Goal: Transaction & Acquisition: Purchase product/service

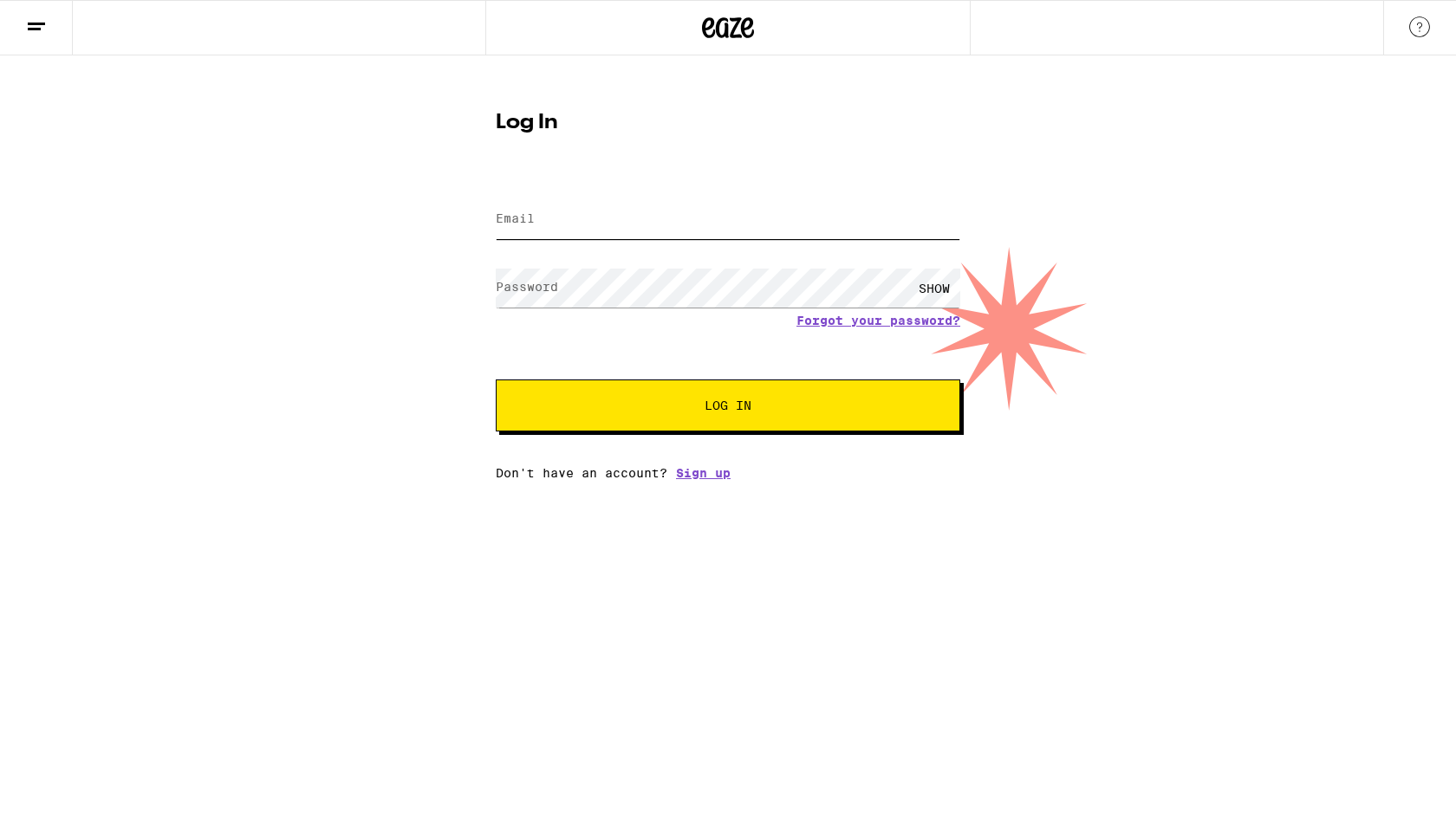
click at [540, 216] on input "Email" at bounding box center [728, 219] width 464 height 39
type input "[EMAIL_ADDRESS][DOMAIN_NAME]"
click at [539, 289] on label "Password" at bounding box center [526, 287] width 62 height 14
click at [496, 379] on button "Log In" at bounding box center [728, 405] width 464 height 52
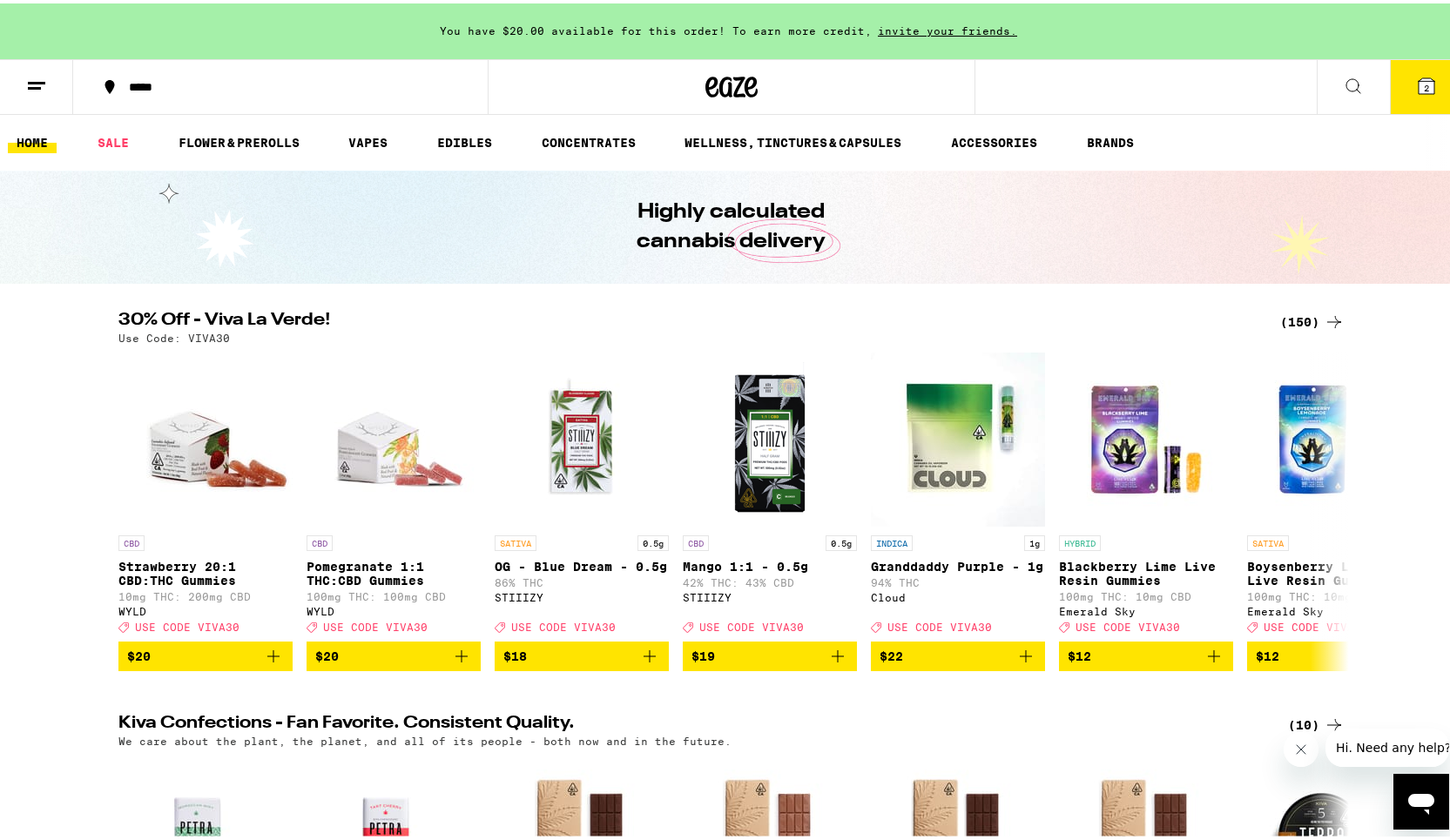
click at [28, 79] on line at bounding box center [37, 79] width 18 height 0
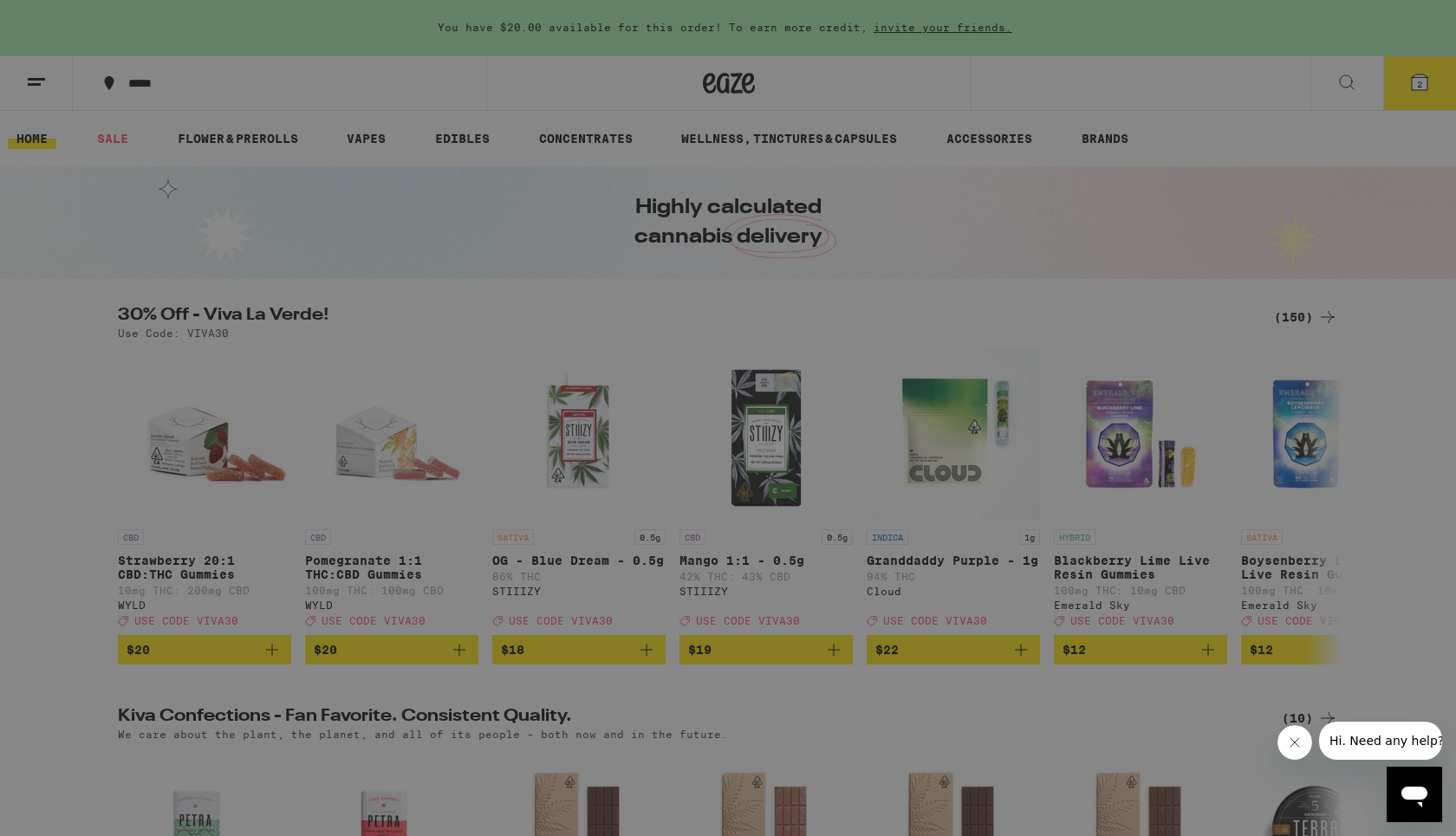
click at [190, 112] on div "Buy It Again" at bounding box center [149, 114] width 123 height 21
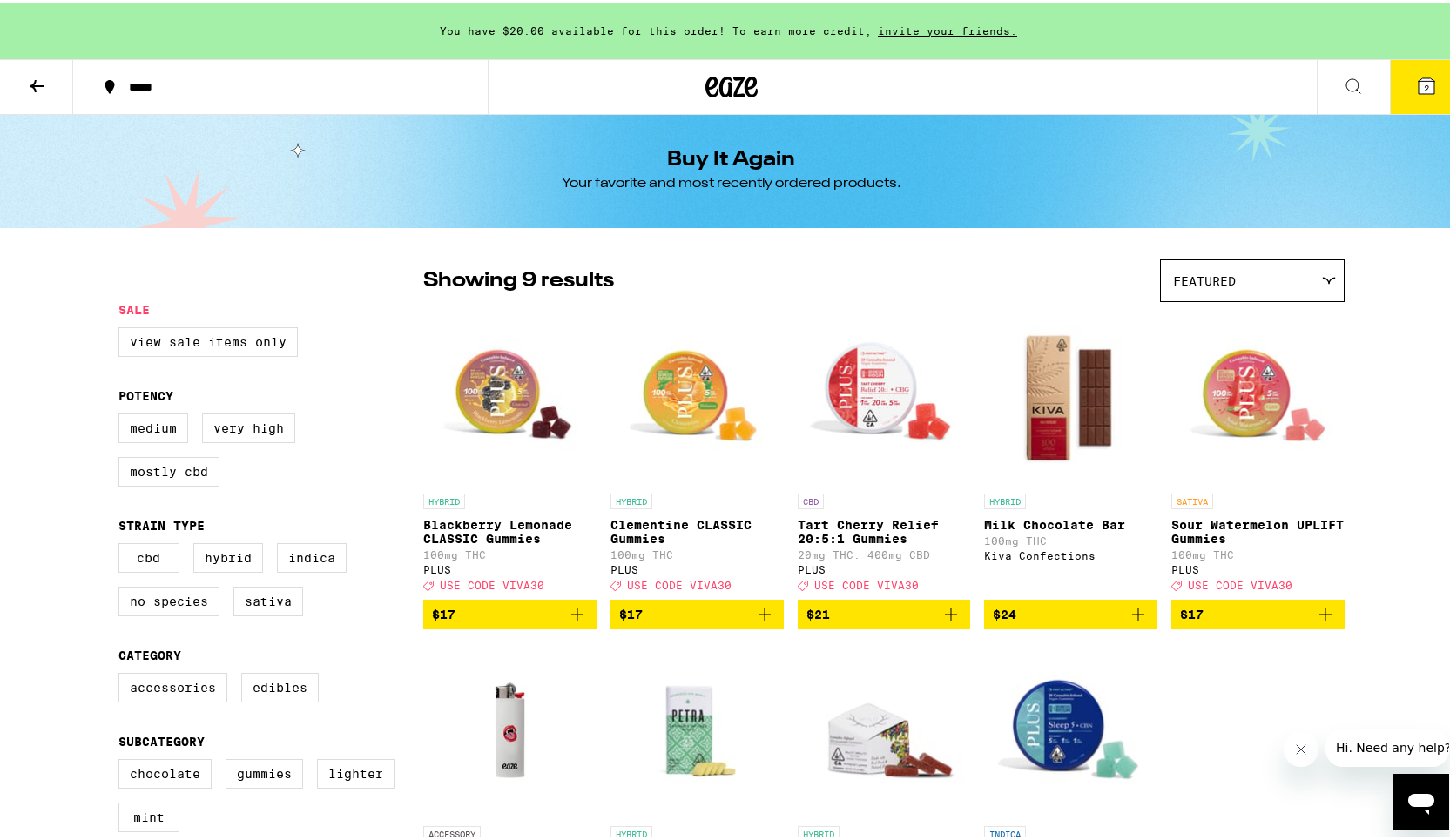
click at [1416, 87] on icon at bounding box center [1426, 82] width 21 height 21
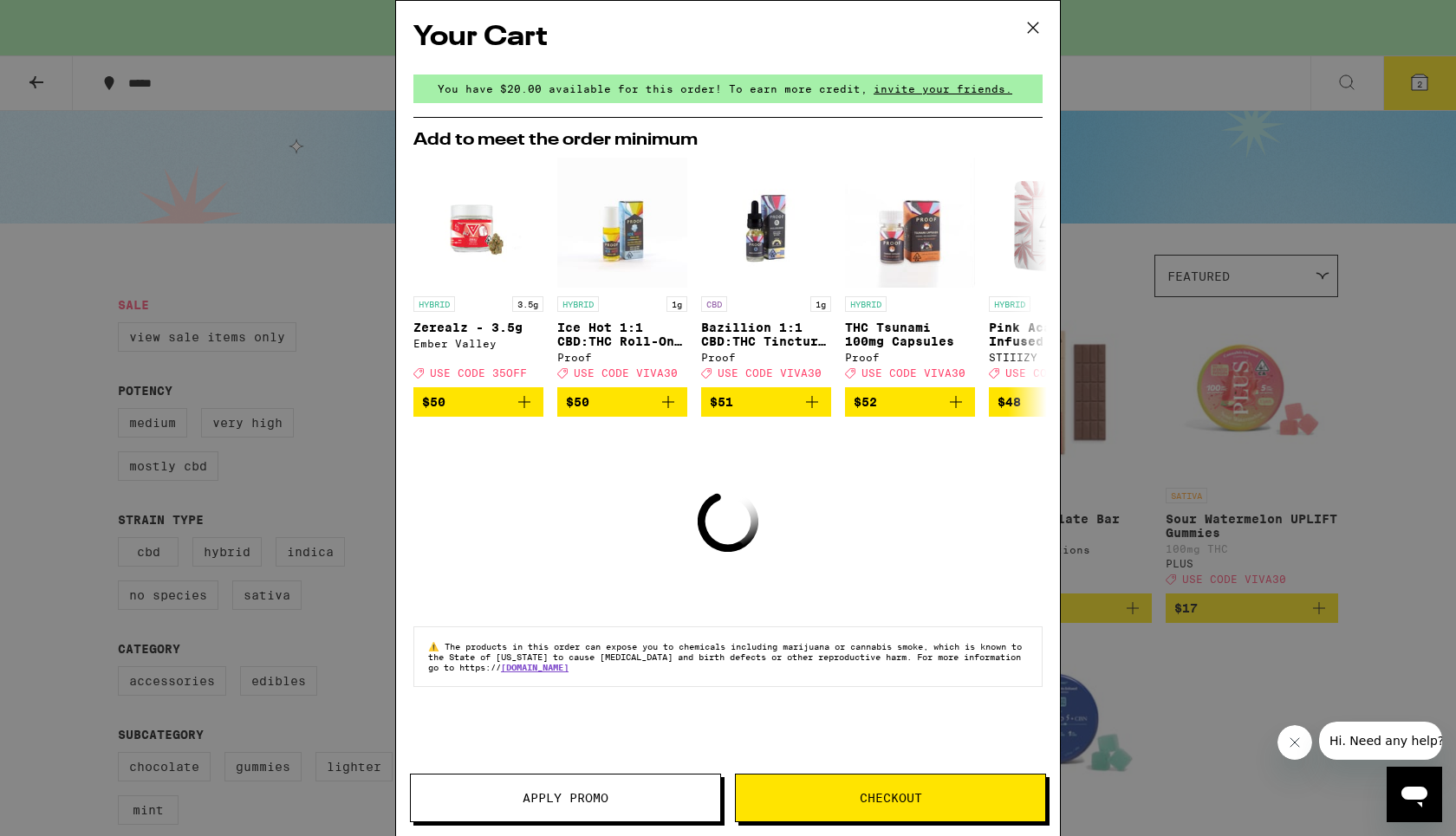
click at [1031, 24] on icon at bounding box center [1032, 28] width 26 height 26
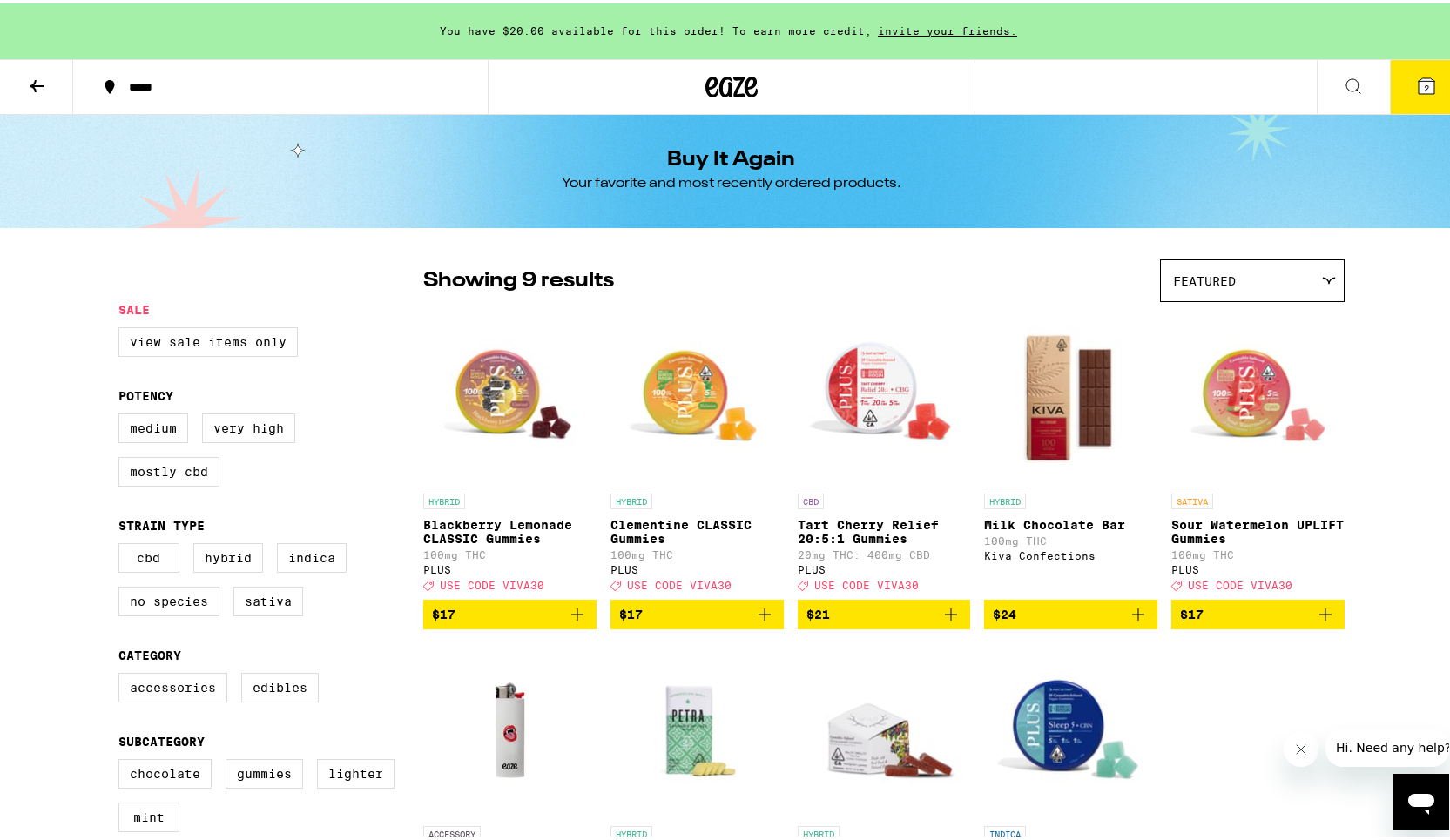
click at [1333, 67] on button at bounding box center [1354, 83] width 73 height 55
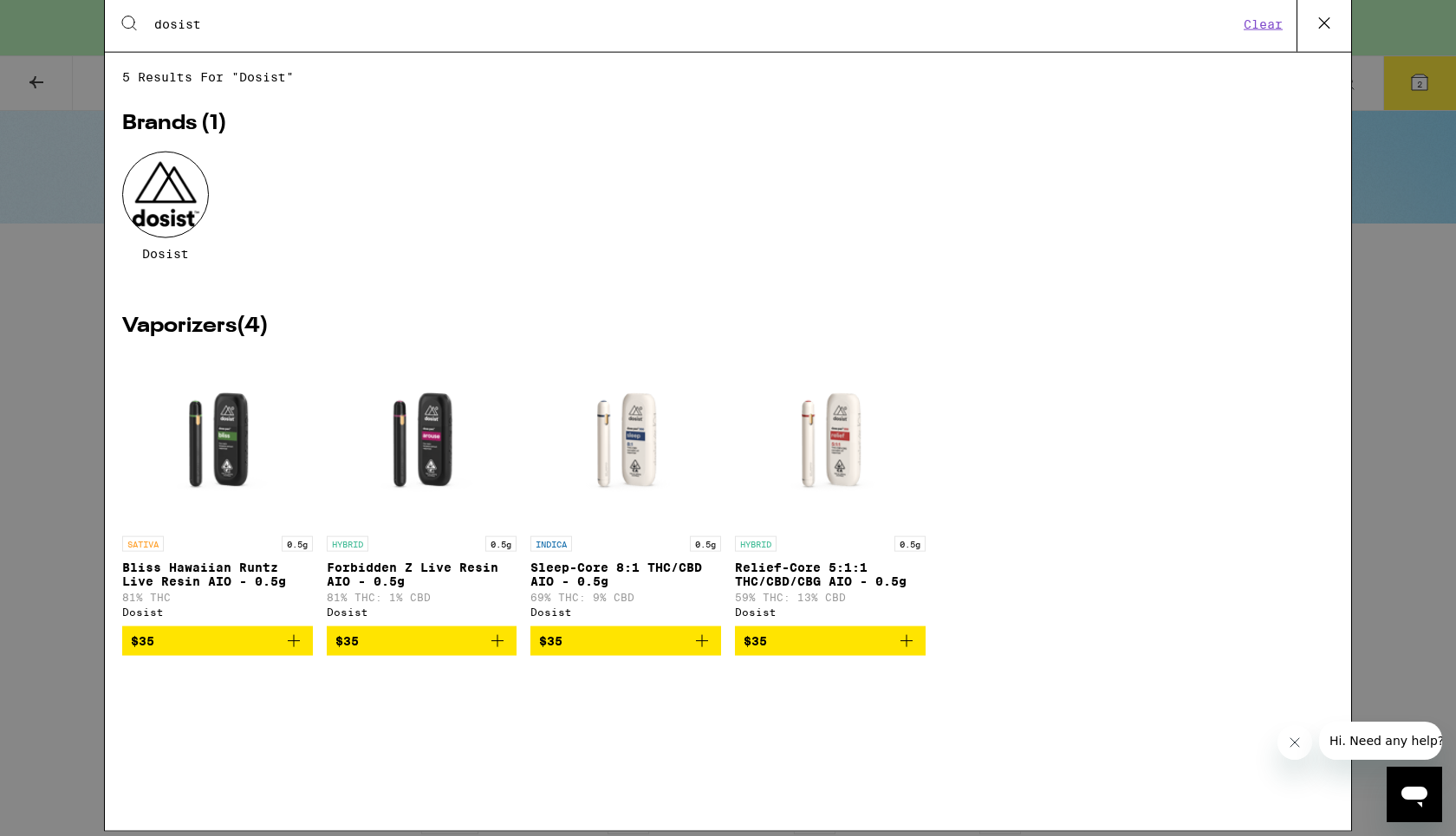
type input "dosist"
click at [1391, 331] on div "Search for Products dosist Clear 5 results for "dosist" Brands ( 1 ) Dosist Vap…" at bounding box center [728, 418] width 1456 height 836
